Goal: Transaction & Acquisition: Purchase product/service

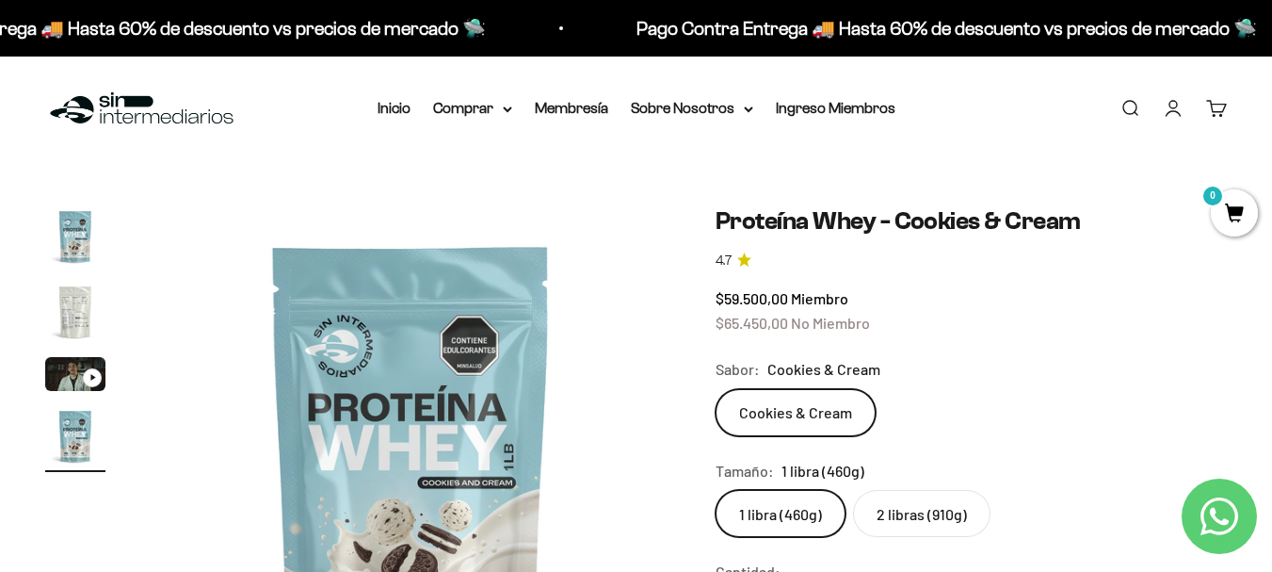
click at [79, 318] on img "Ir al artículo 2" at bounding box center [75, 312] width 60 height 60
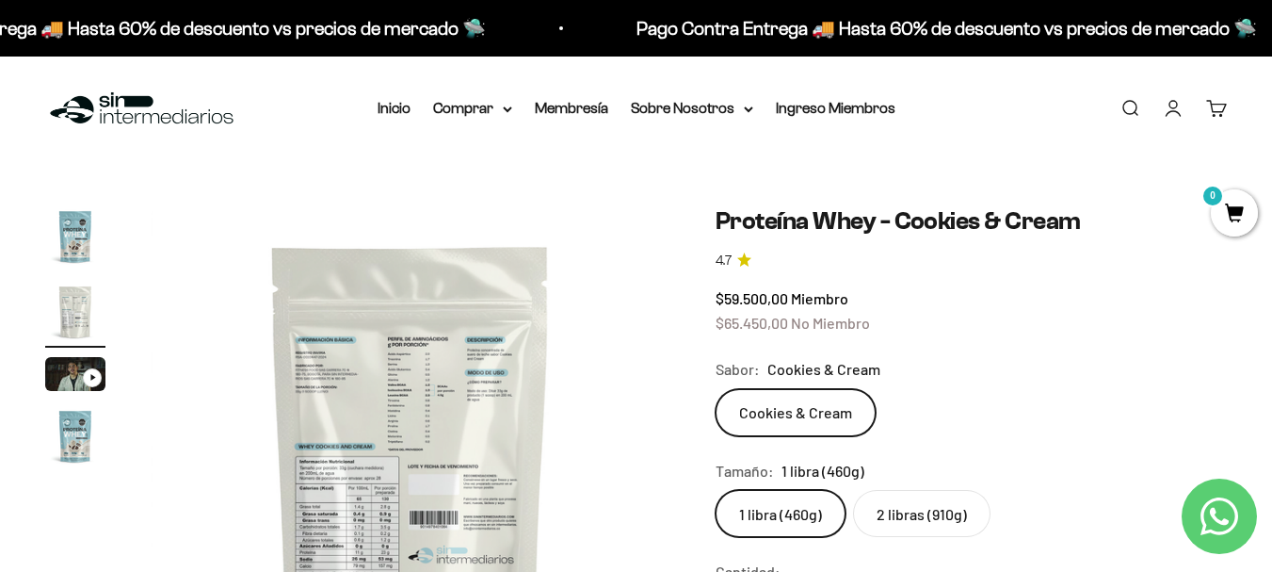
click at [473, 362] on img at bounding box center [411, 466] width 520 height 520
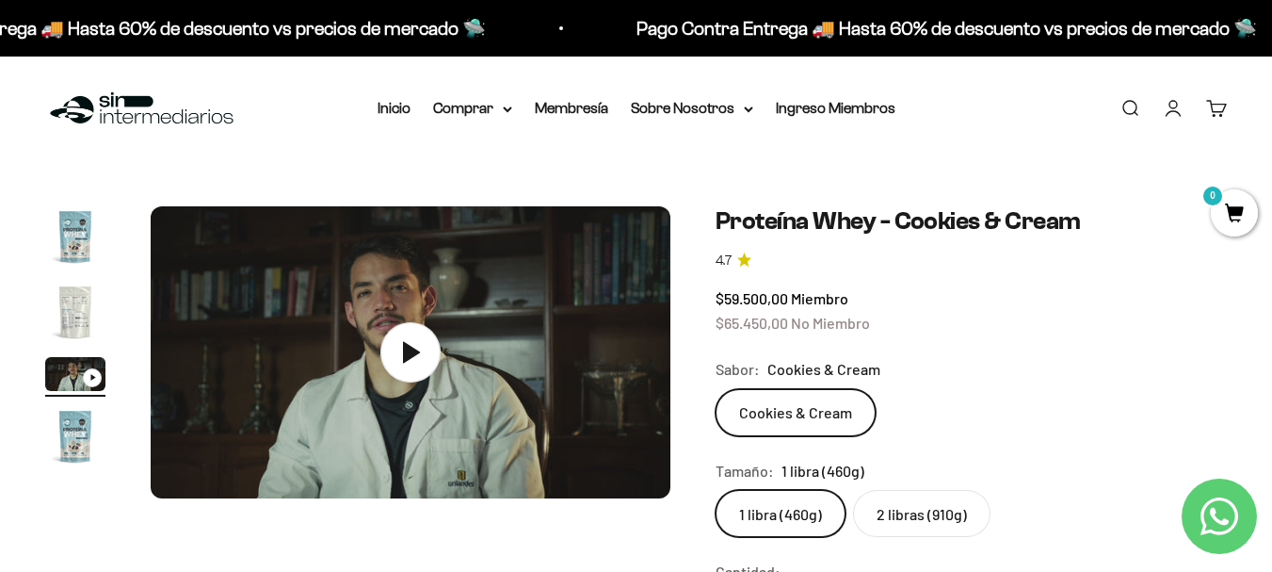
click at [79, 286] on img "Ir al artículo 2" at bounding box center [75, 312] width 60 height 60
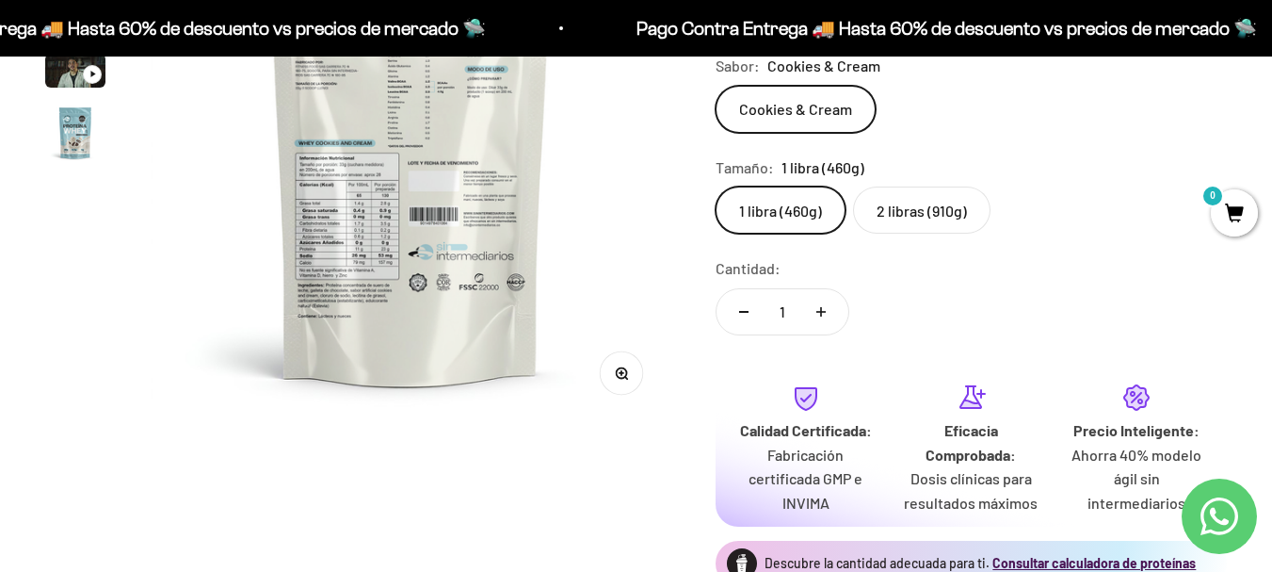
scroll to position [283, 0]
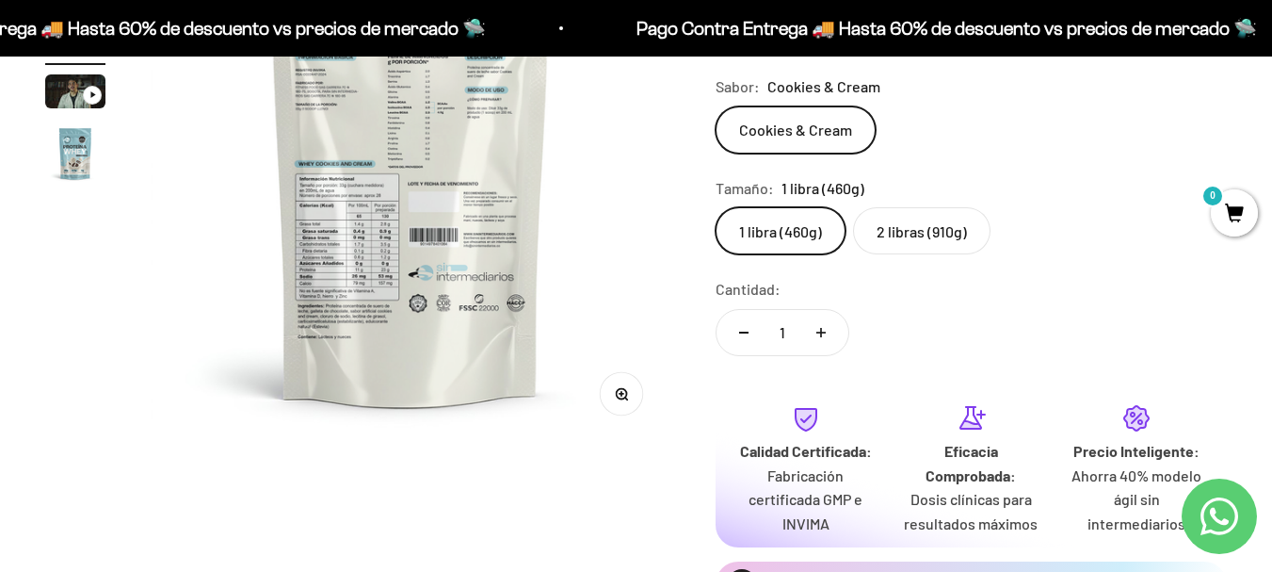
click at [630, 386] on button "Zoom" at bounding box center [621, 394] width 42 height 42
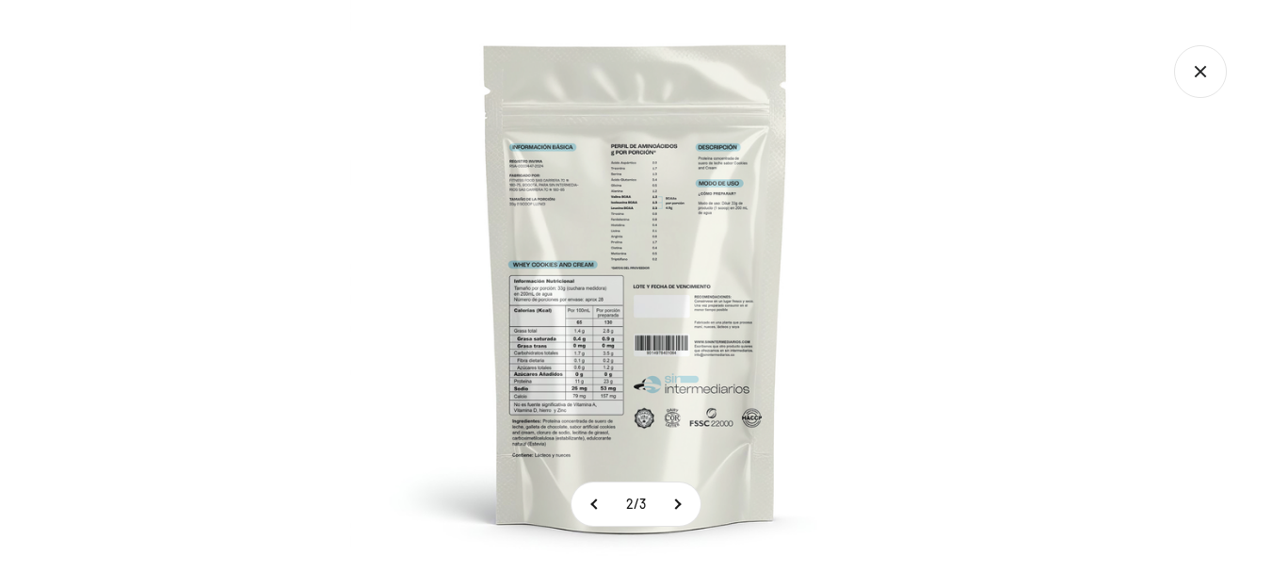
click at [586, 290] on img at bounding box center [636, 286] width 572 height 572
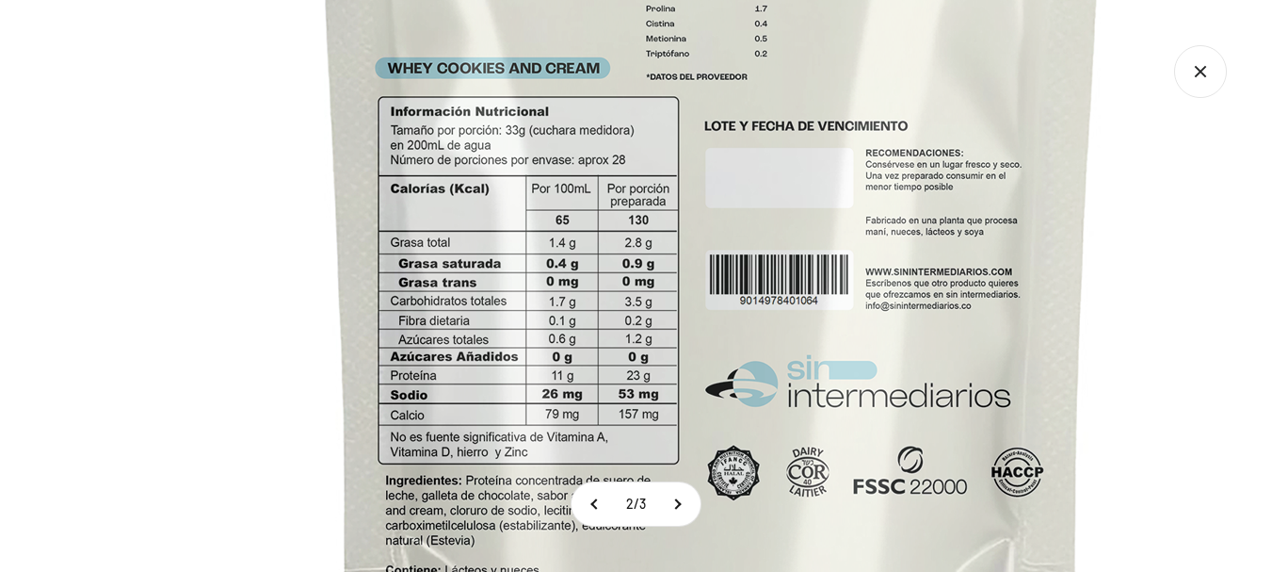
click at [753, 258] on img at bounding box center [712, 124] width 1507 height 1507
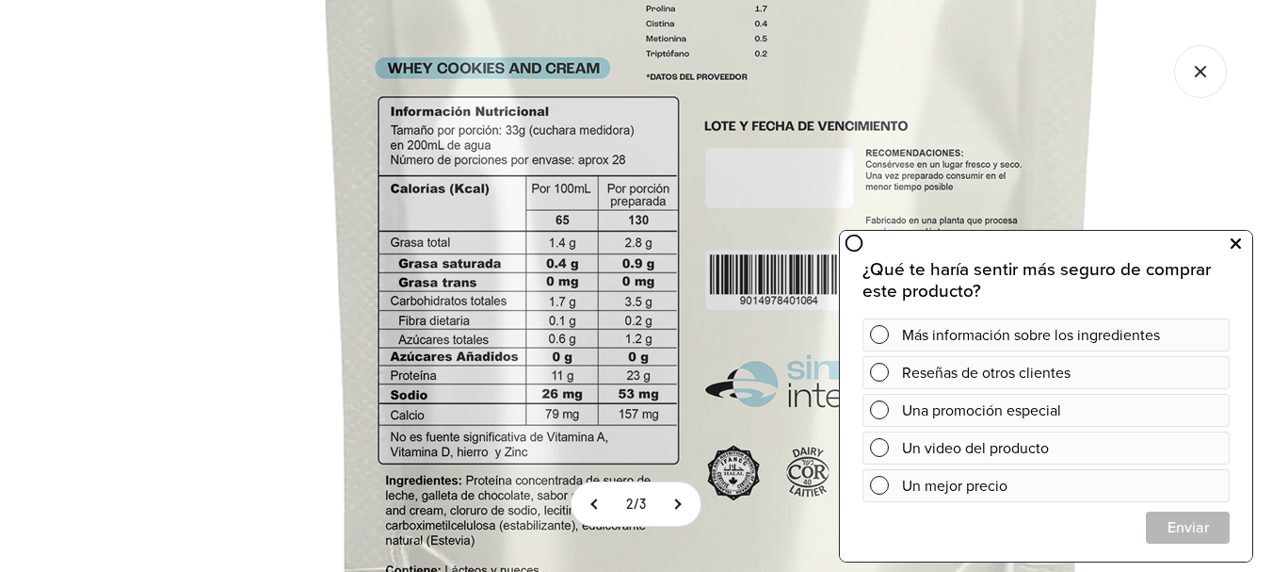
click at [1236, 240] on icon at bounding box center [1236, 244] width 10 height 24
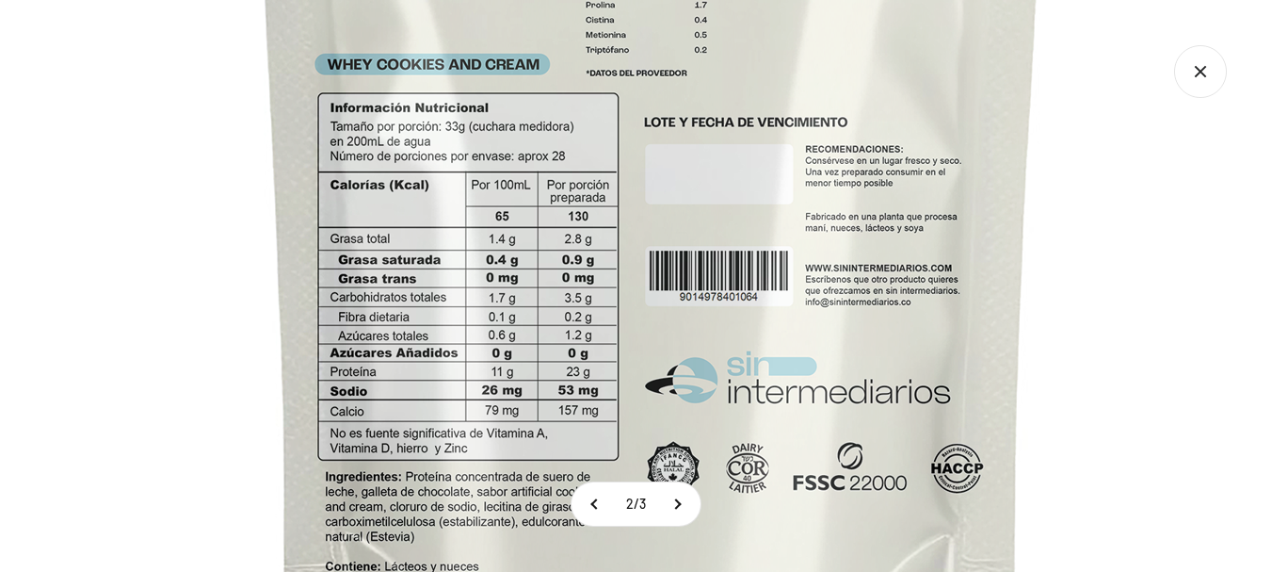
click at [568, 239] on img at bounding box center [651, 120] width 1507 height 1507
click at [1209, 92] on icon "Cerrar galería" at bounding box center [1200, 71] width 53 height 53
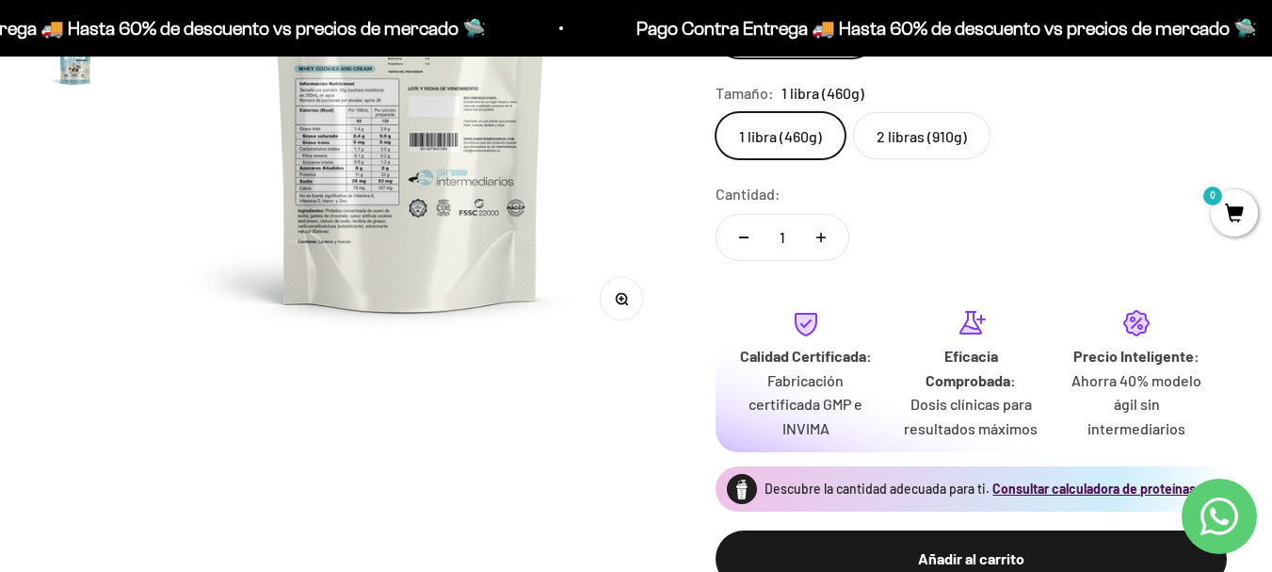
scroll to position [377, 0]
click at [956, 135] on label "2 libras (910g)" at bounding box center [921, 136] width 137 height 47
click at [716, 113] on input "2 libras (910g)" at bounding box center [715, 112] width 1 height 1
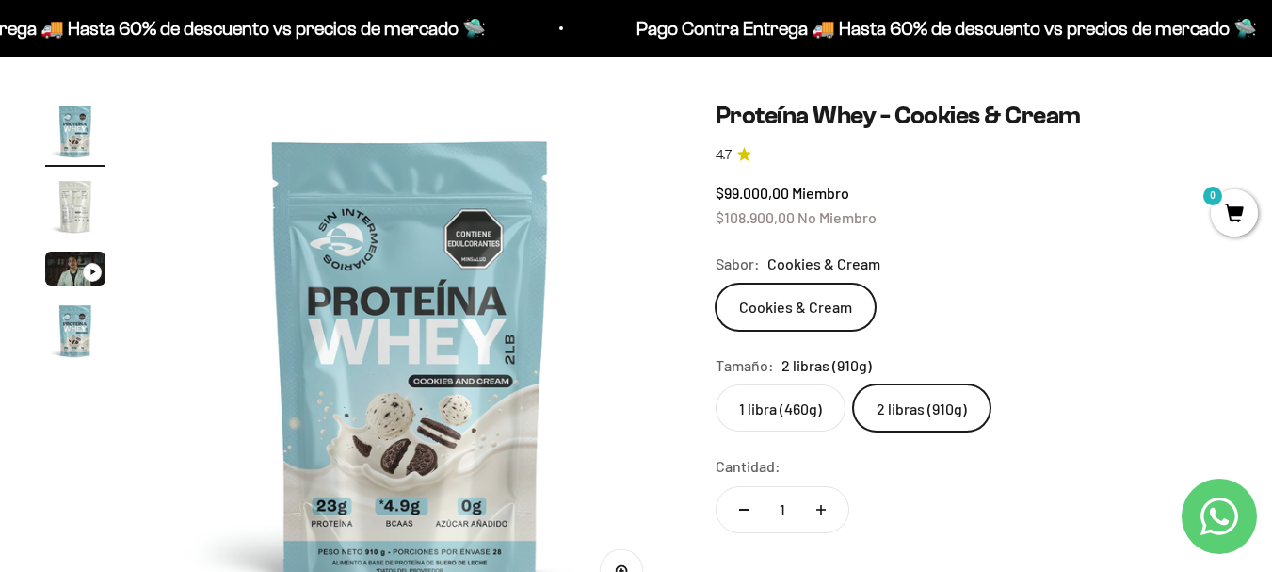
scroll to position [188, 0]
